Goal: Navigation & Orientation: Find specific page/section

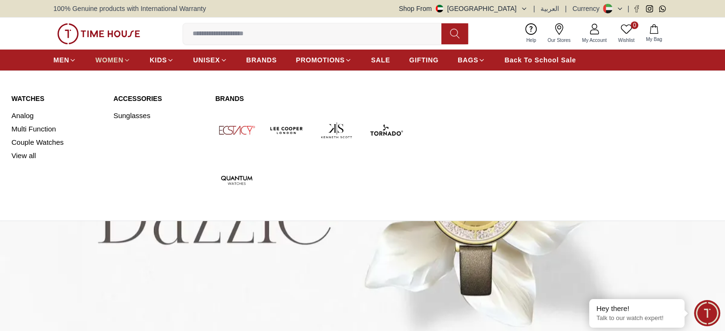
click at [113, 60] on span "WOMEN" at bounding box center [109, 60] width 28 height 10
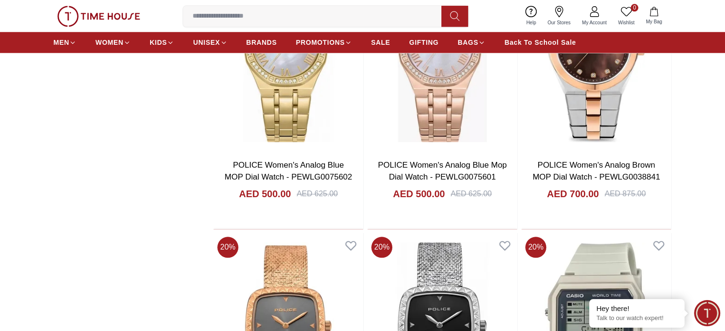
scroll to position [1144, 0]
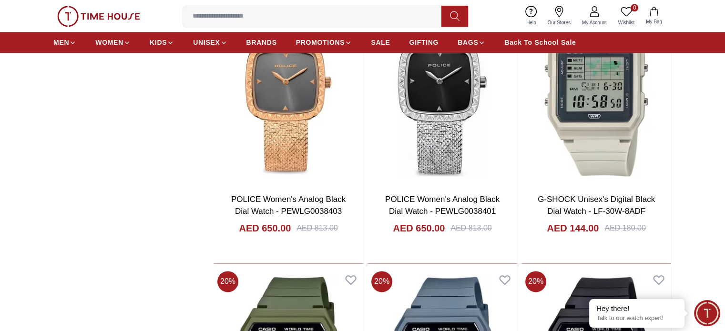
scroll to position [1239, 0]
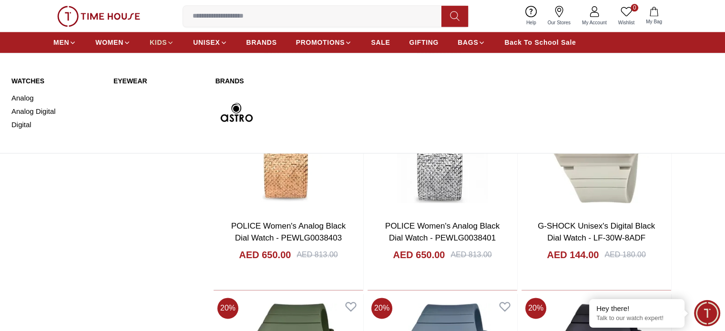
click at [163, 41] on span "KIDS" at bounding box center [158, 43] width 17 height 10
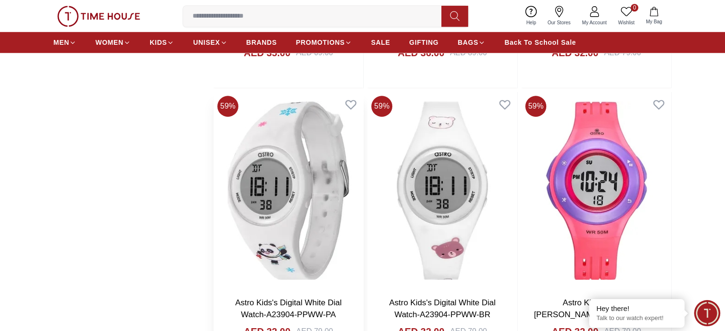
scroll to position [1001, 0]
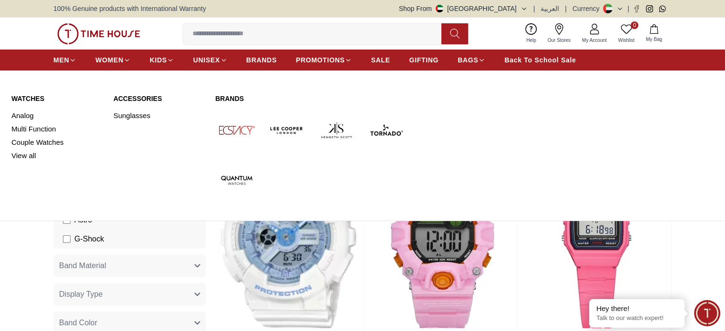
click at [25, 97] on link "Watches" at bounding box center [56, 99] width 91 height 10
